Goal: Communication & Community: Share content

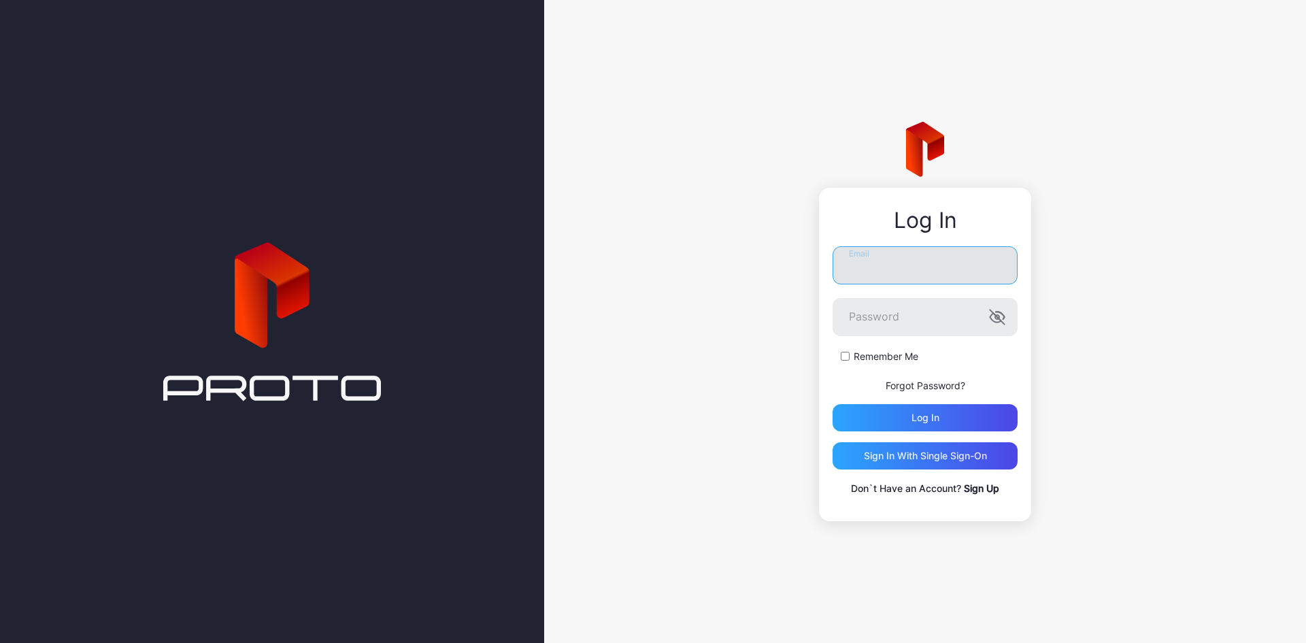
click at [956, 268] on input "Email" at bounding box center [924, 265] width 185 height 38
type input "*"
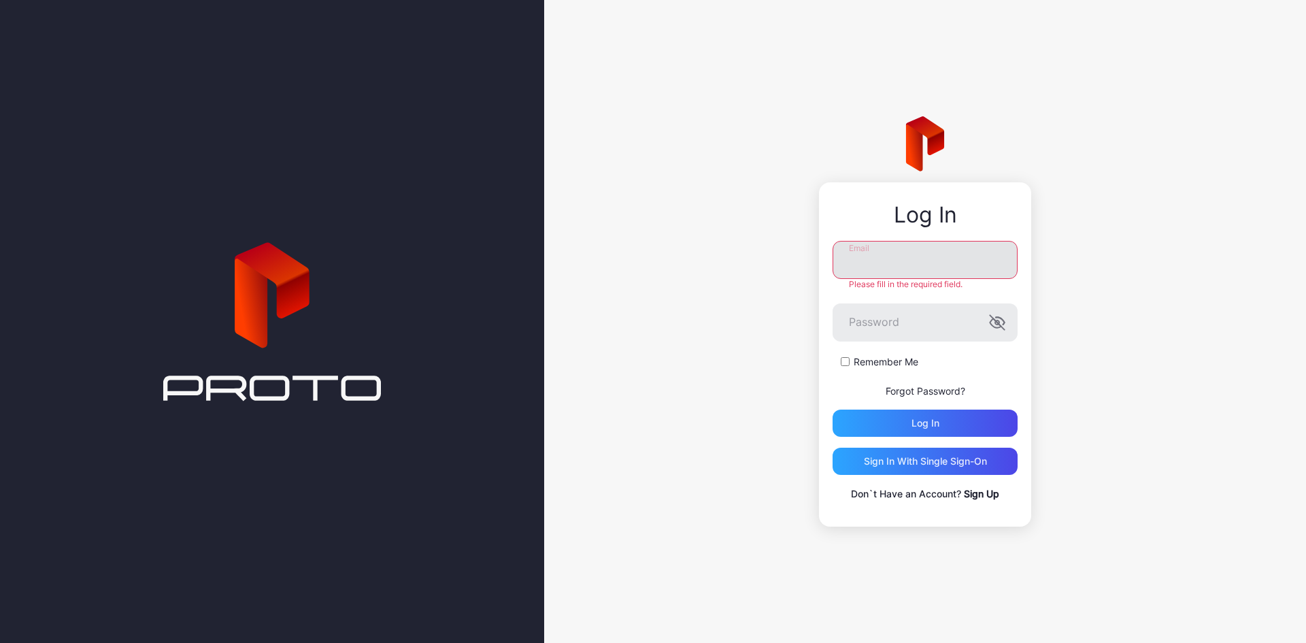
click at [884, 273] on input "Email" at bounding box center [924, 260] width 185 height 38
type input "**********"
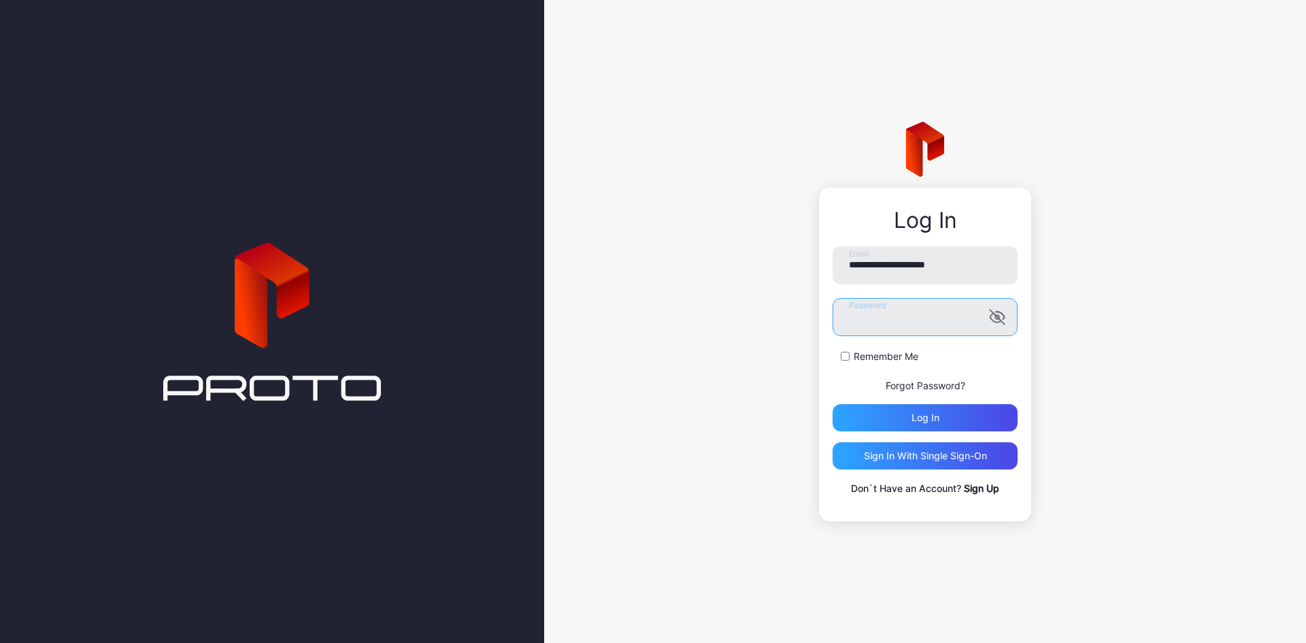
click at [832, 404] on button "Log in" at bounding box center [924, 417] width 185 height 27
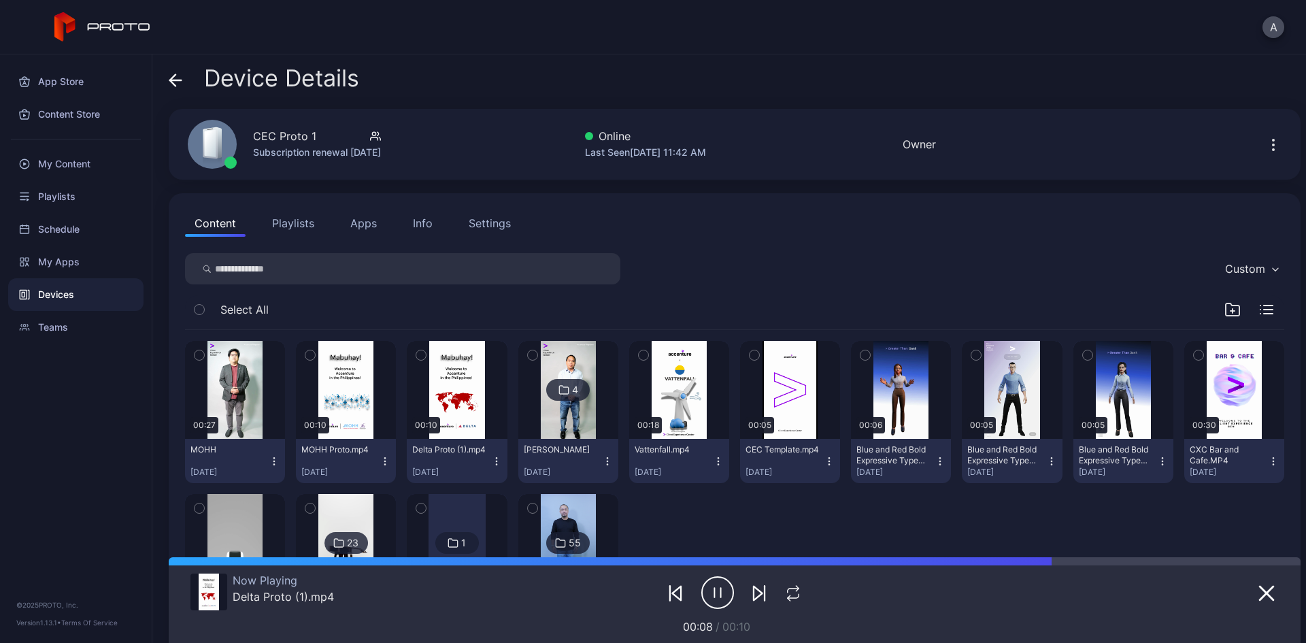
click at [1272, 139] on icon "button" at bounding box center [1272, 139] width 1 height 1
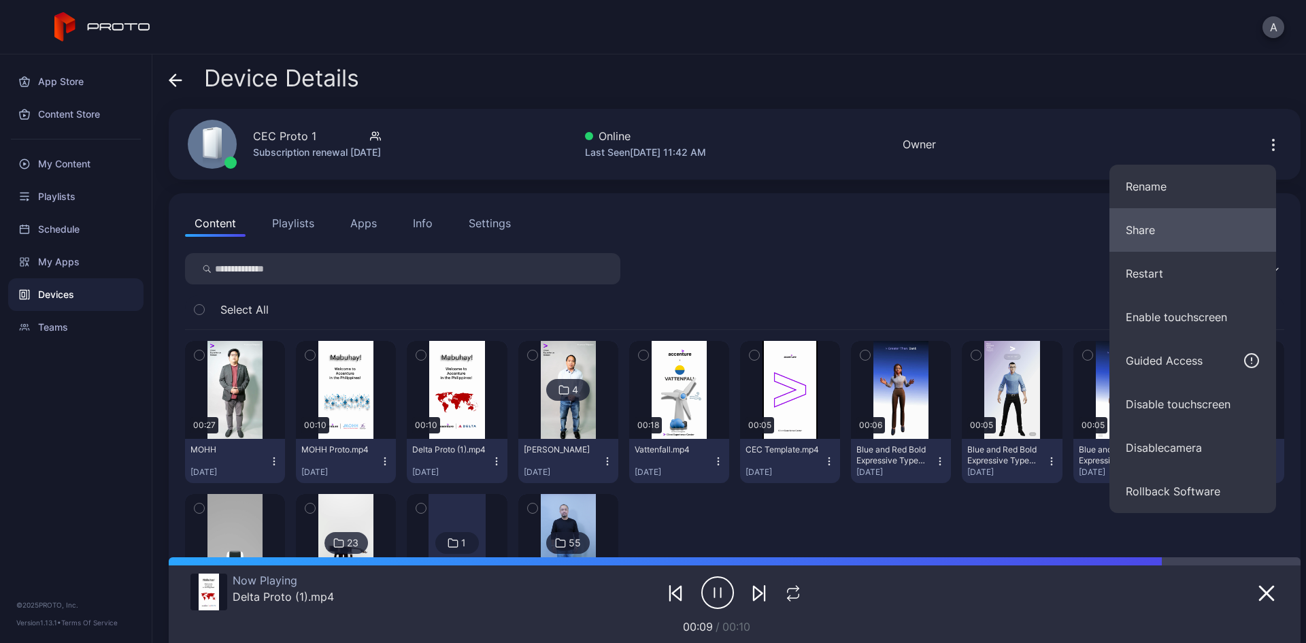
click at [1165, 229] on button "Share" at bounding box center [1192, 230] width 167 height 44
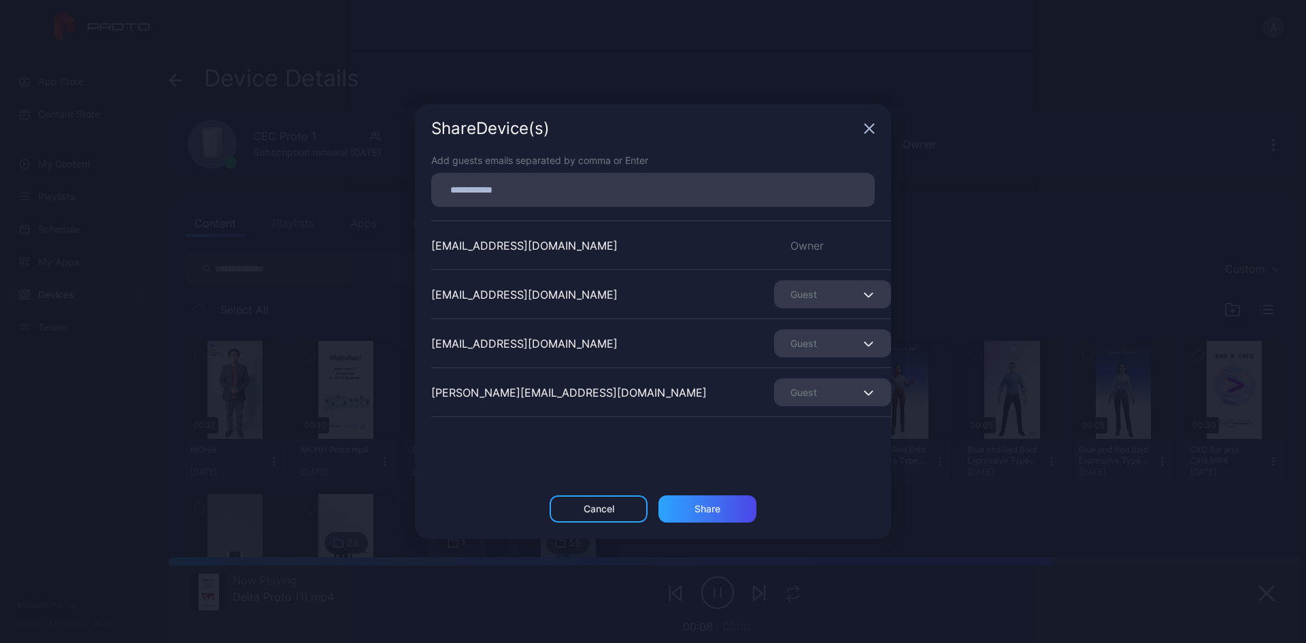
click at [483, 193] on input at bounding box center [652, 190] width 427 height 18
type input "**********"
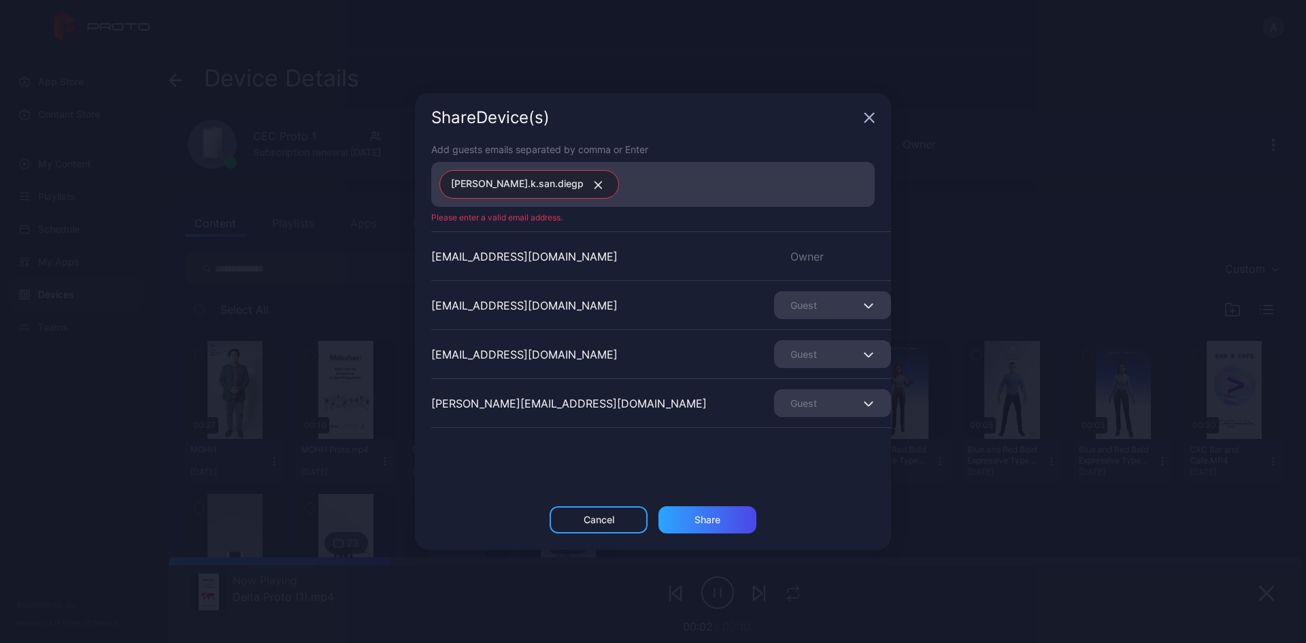
click at [604, 197] on div "[PERSON_NAME].k.san.diegp" at bounding box center [656, 184] width 435 height 37
click at [600, 192] on div "[PERSON_NAME].k.san.diegp" at bounding box center [656, 184] width 435 height 37
click at [627, 181] on input at bounding box center [746, 184] width 239 height 18
click at [583, 192] on button "button" at bounding box center [595, 184] width 24 height 18
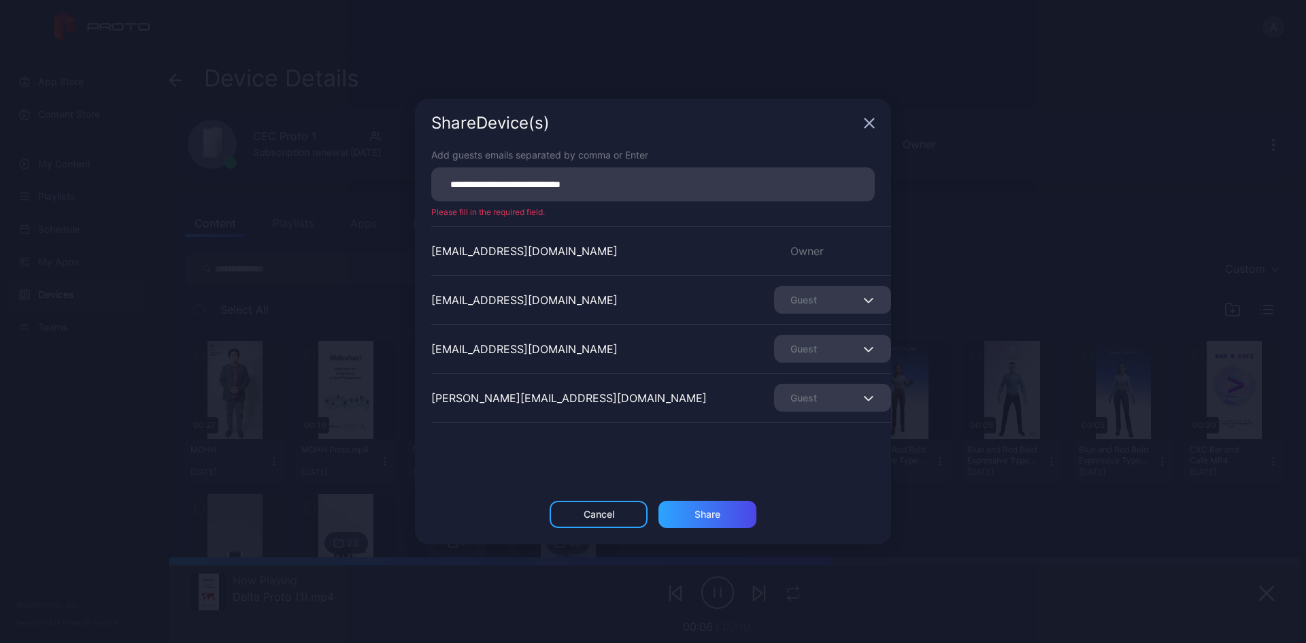
type input "**********"
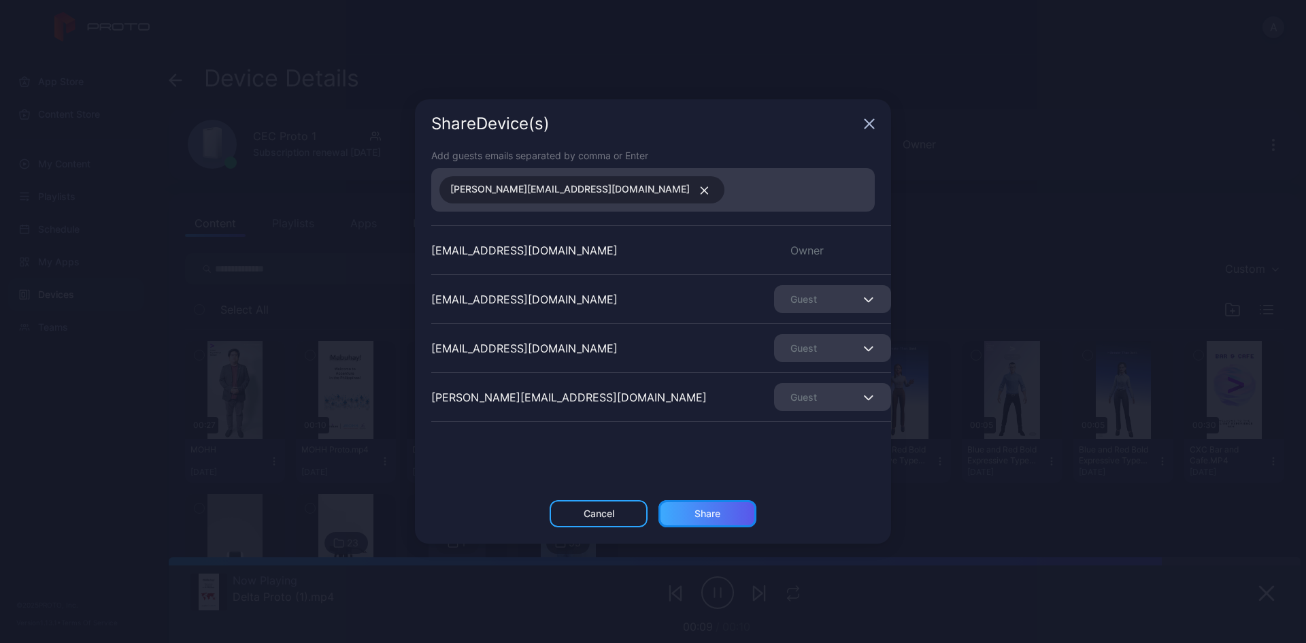
click at [696, 509] on div "Share" at bounding box center [707, 513] width 26 height 11
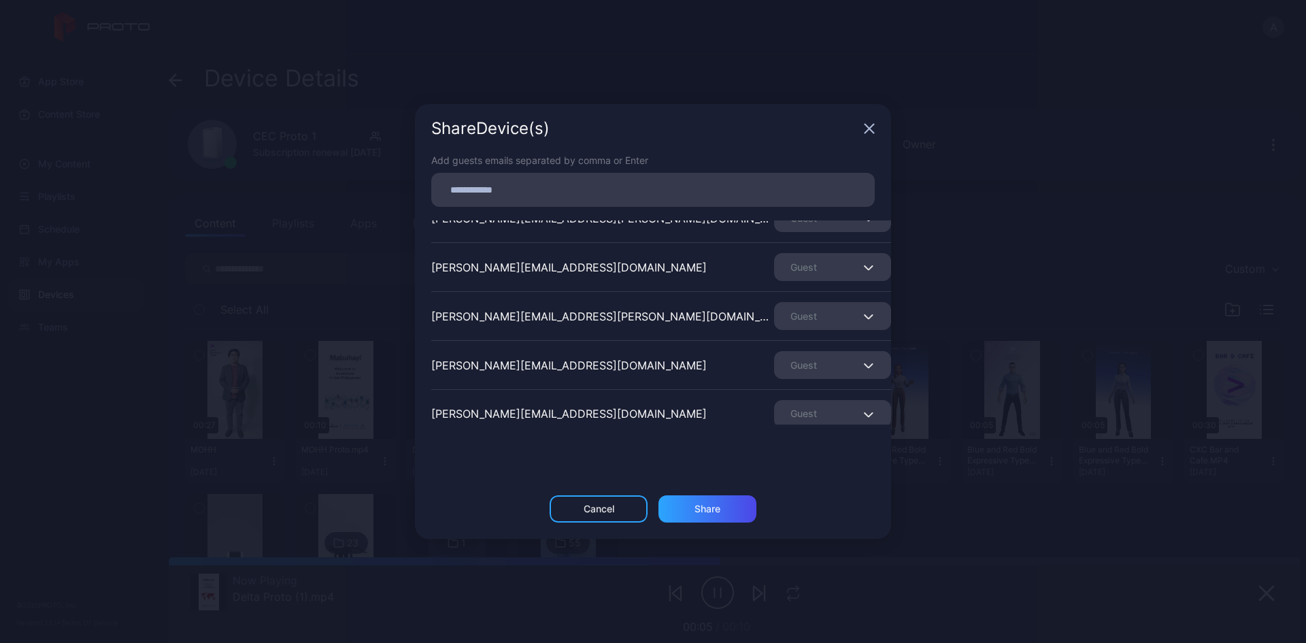
scroll to position [286, 0]
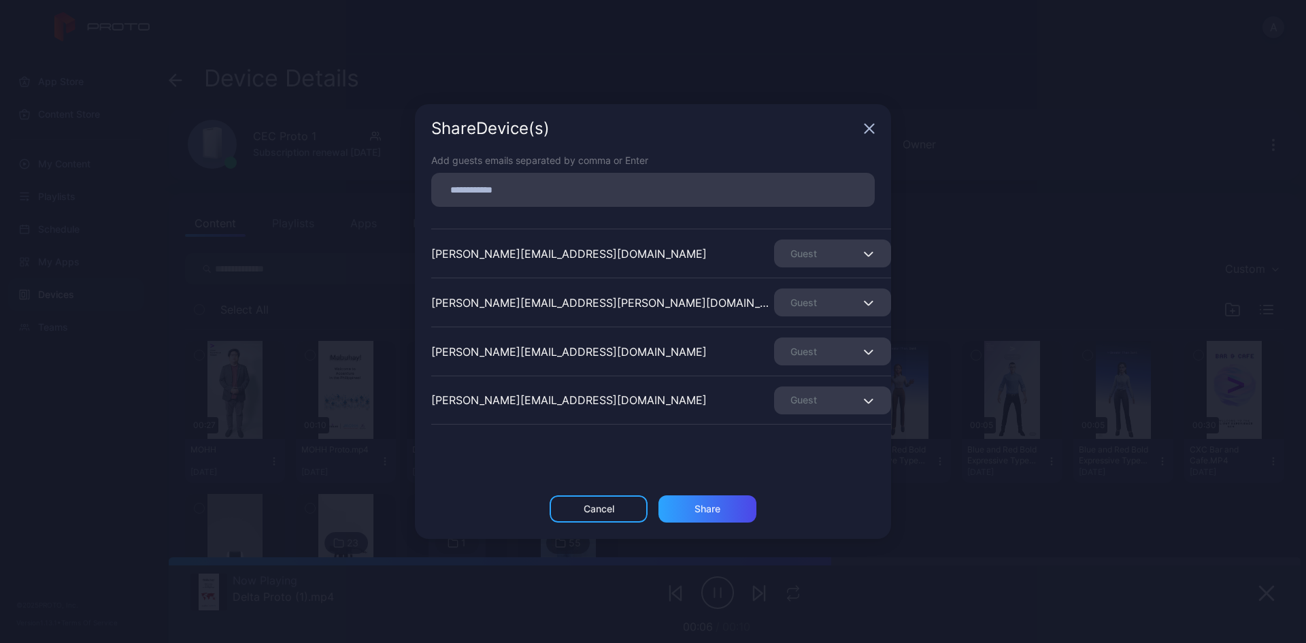
click at [501, 177] on div at bounding box center [656, 190] width 435 height 26
click at [502, 196] on input at bounding box center [652, 190] width 427 height 18
type input "**********"
click at [726, 511] on div "Share" at bounding box center [707, 508] width 98 height 27
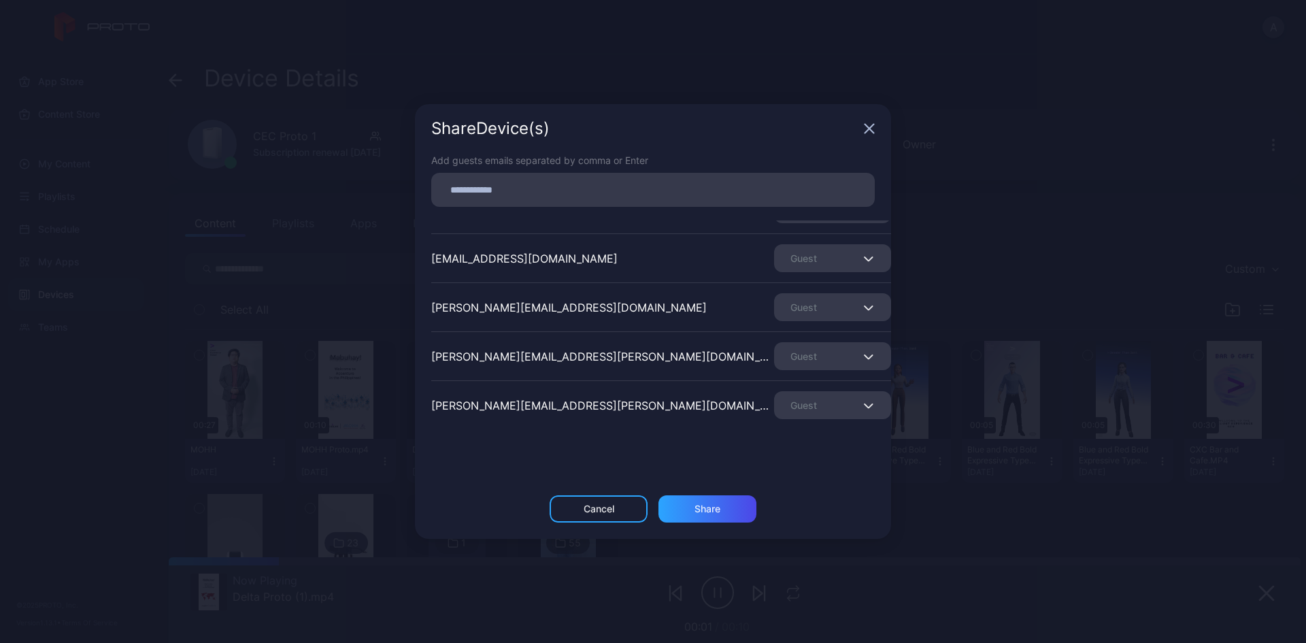
scroll to position [86, 0]
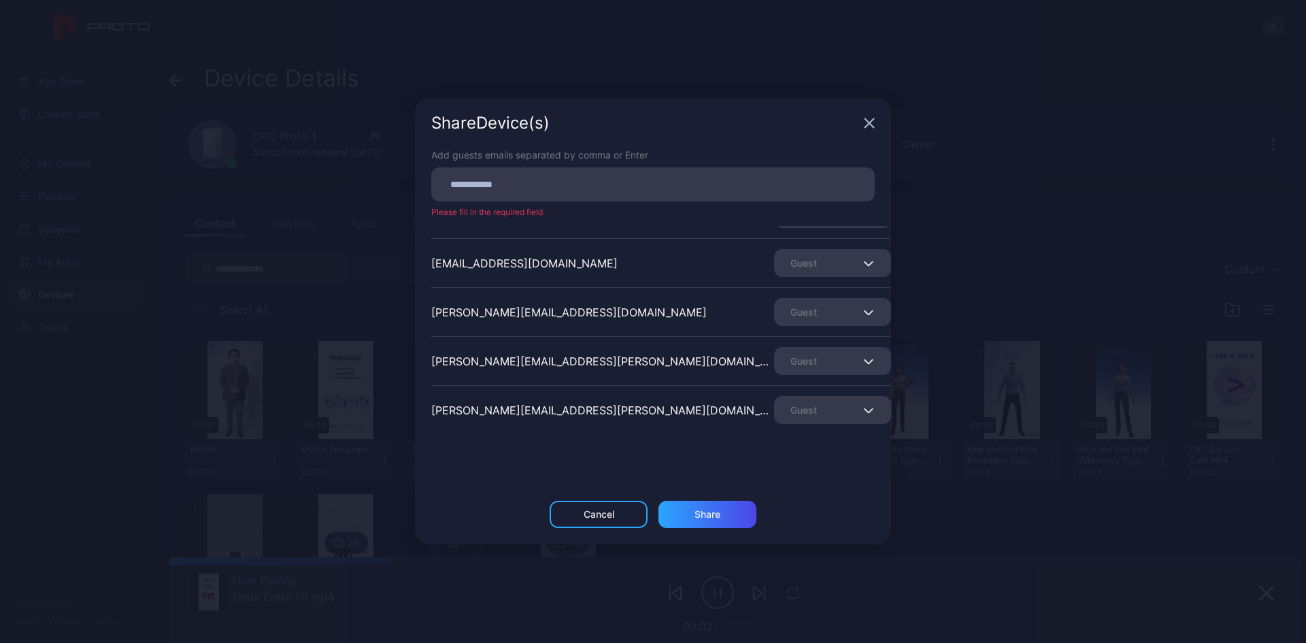
click at [834, 305] on div "Guest" at bounding box center [832, 312] width 117 height 28
click at [821, 352] on button "Remove Guest" at bounding box center [816, 355] width 116 height 44
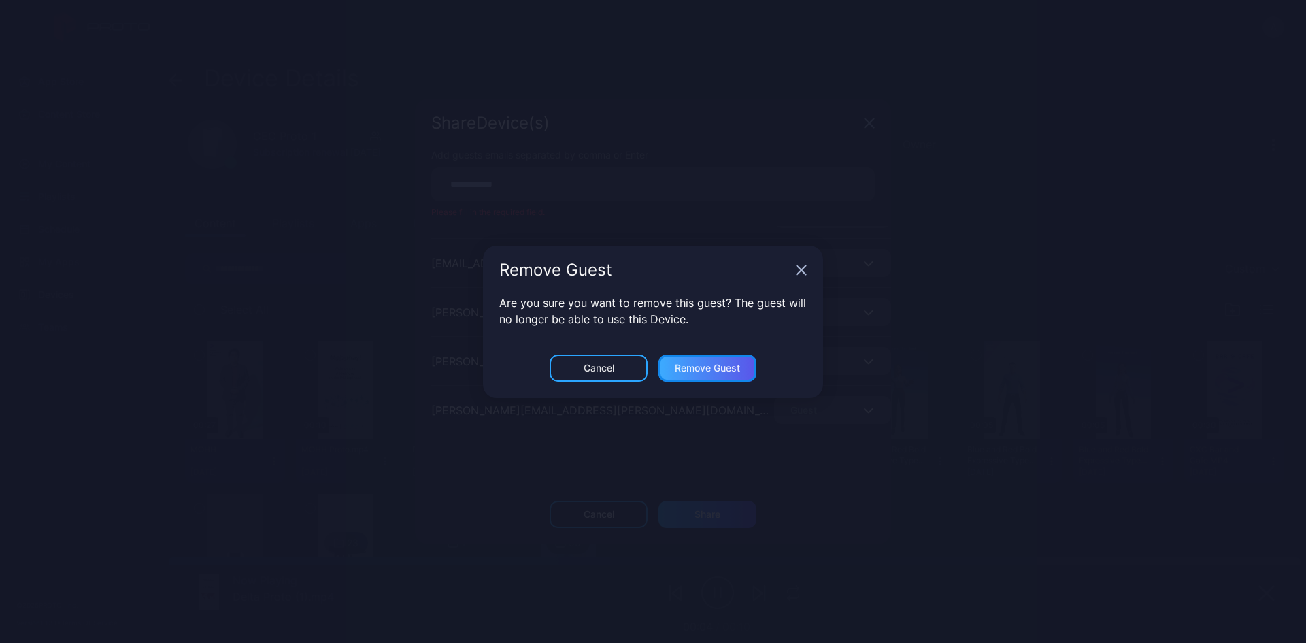
click at [717, 368] on div "Remove Guest" at bounding box center [707, 367] width 65 height 11
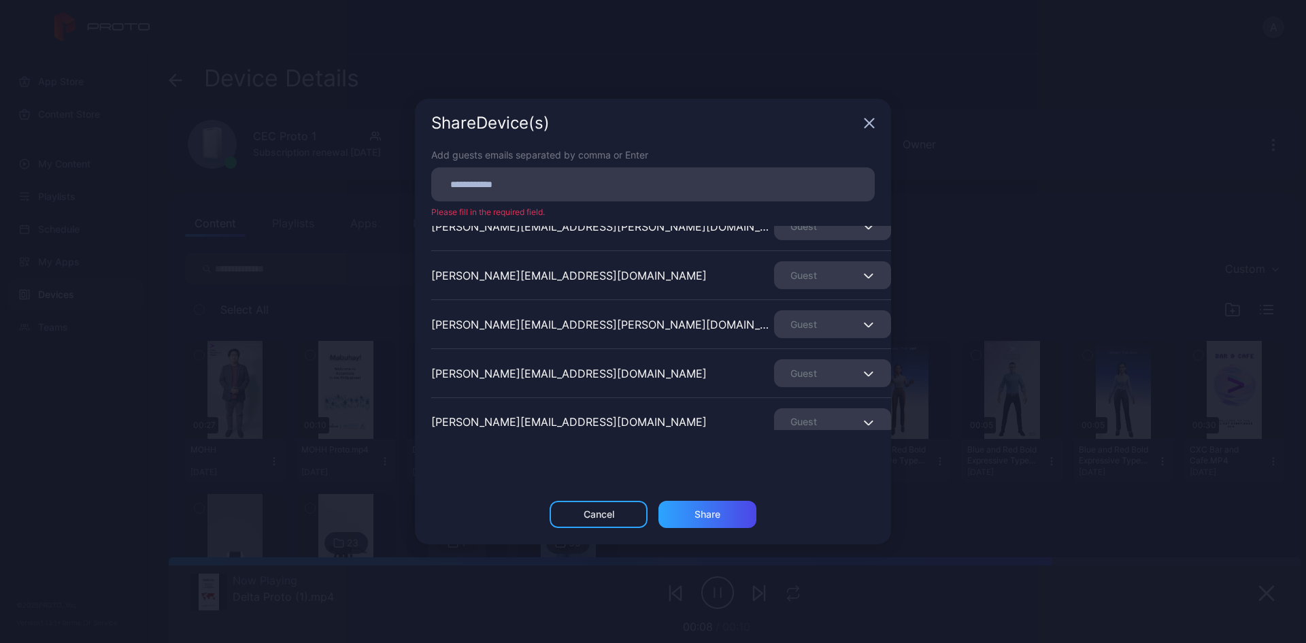
scroll to position [237, 0]
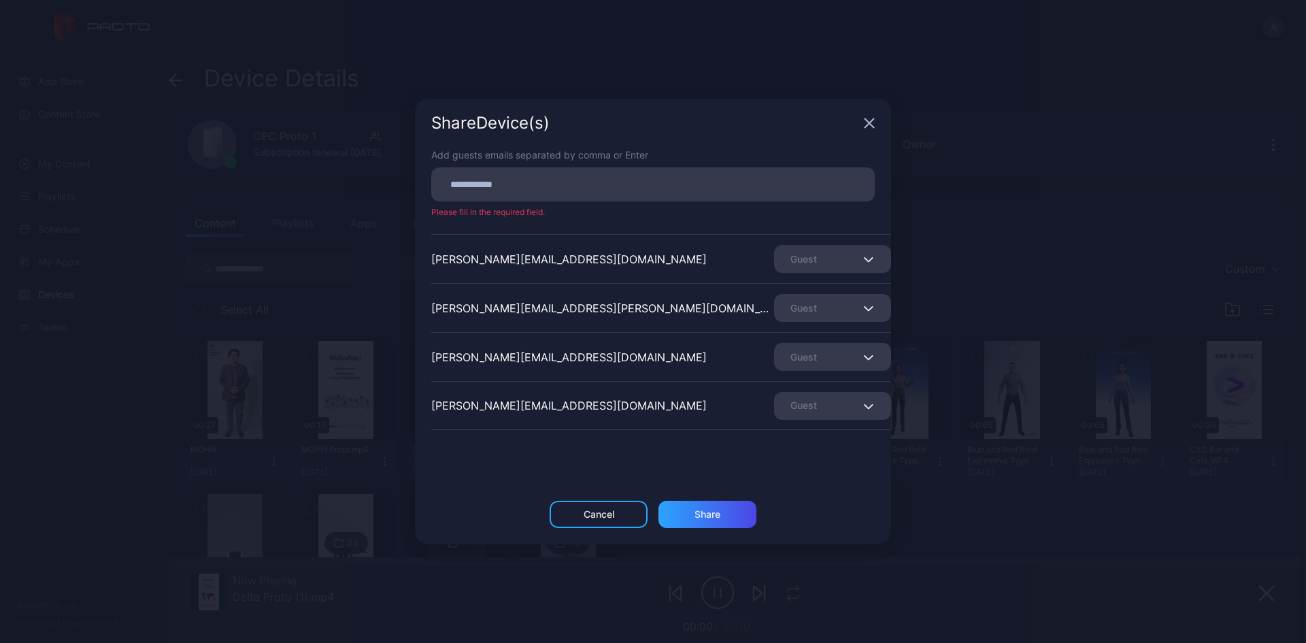
click at [868, 125] on icon "button" at bounding box center [869, 123] width 9 height 9
